Goal: Task Accomplishment & Management: Manage account settings

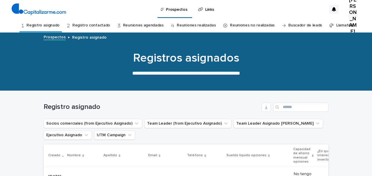
click at [133, 24] on link "Reuniones agendadas" at bounding box center [143, 26] width 41 height 14
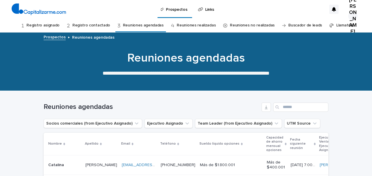
click at [51, 26] on link "Registro asignado" at bounding box center [42, 26] width 33 height 14
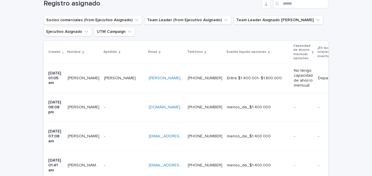
scroll to position [105, 0]
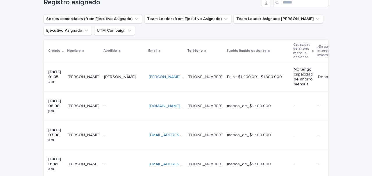
click at [119, 104] on p at bounding box center [124, 106] width 40 height 5
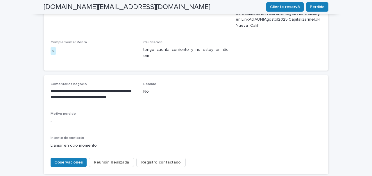
scroll to position [260, 0]
click at [65, 160] on span "Observaciones" at bounding box center [68, 163] width 29 height 6
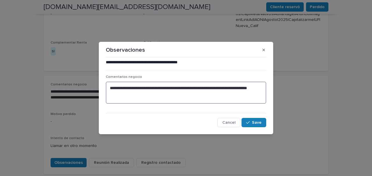
click at [111, 87] on textarea "**********" at bounding box center [186, 93] width 161 height 22
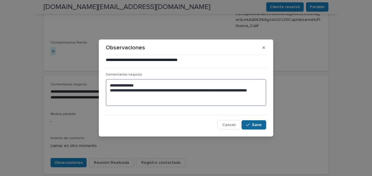
type textarea "**********"
click at [260, 127] on button "Save" at bounding box center [254, 124] width 25 height 9
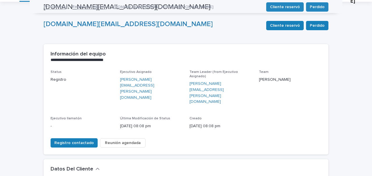
scroll to position [0, 0]
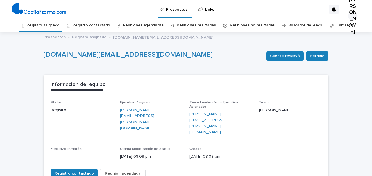
click at [45, 26] on link "Registro asignado" at bounding box center [42, 26] width 33 height 14
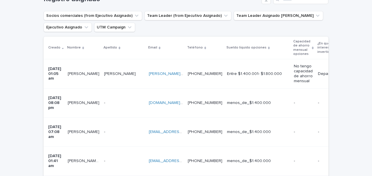
scroll to position [110, 0]
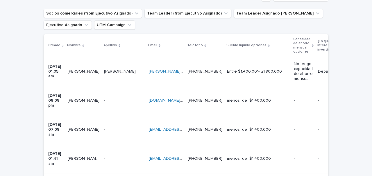
click at [115, 127] on p at bounding box center [124, 129] width 40 height 5
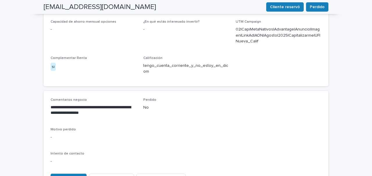
scroll to position [240, 0]
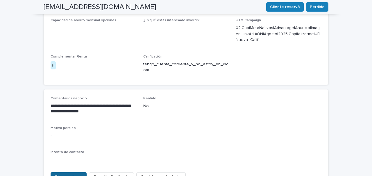
click at [69, 174] on span "Observaciones" at bounding box center [68, 177] width 29 height 6
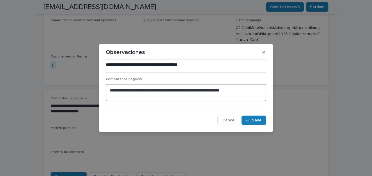
click at [111, 91] on textarea "**********" at bounding box center [186, 92] width 161 height 17
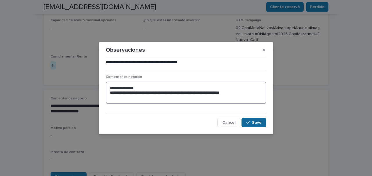
type textarea "**********"
click at [258, 121] on span "Save" at bounding box center [257, 123] width 10 height 4
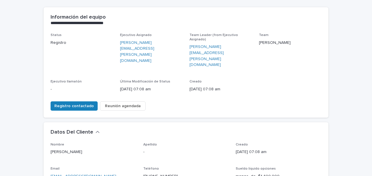
scroll to position [0, 0]
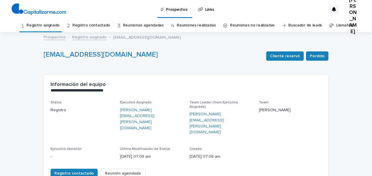
click at [58, 25] on link "Registro asignado" at bounding box center [42, 26] width 33 height 14
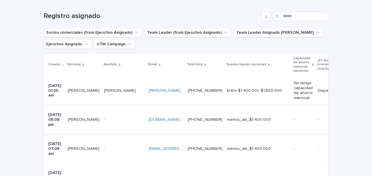
scroll to position [109, 0]
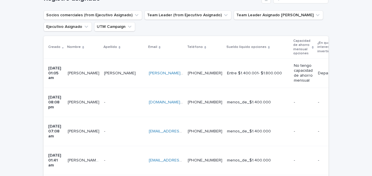
click at [120, 127] on div "- -" at bounding box center [124, 132] width 40 height 10
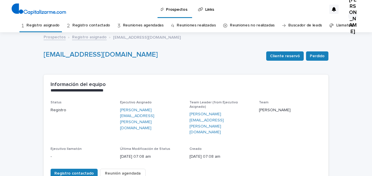
click at [49, 26] on link "Registro asignado" at bounding box center [42, 26] width 33 height 14
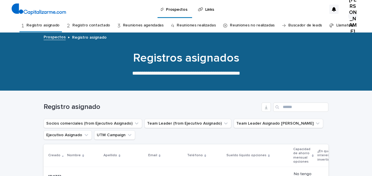
click at [103, 23] on link "Registro contactado" at bounding box center [91, 26] width 38 height 14
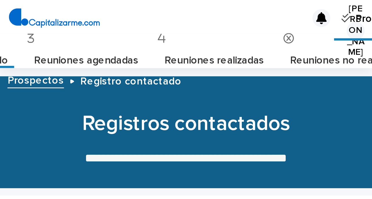
scroll to position [19, 0]
